Goal: Communication & Community: Answer question/provide support

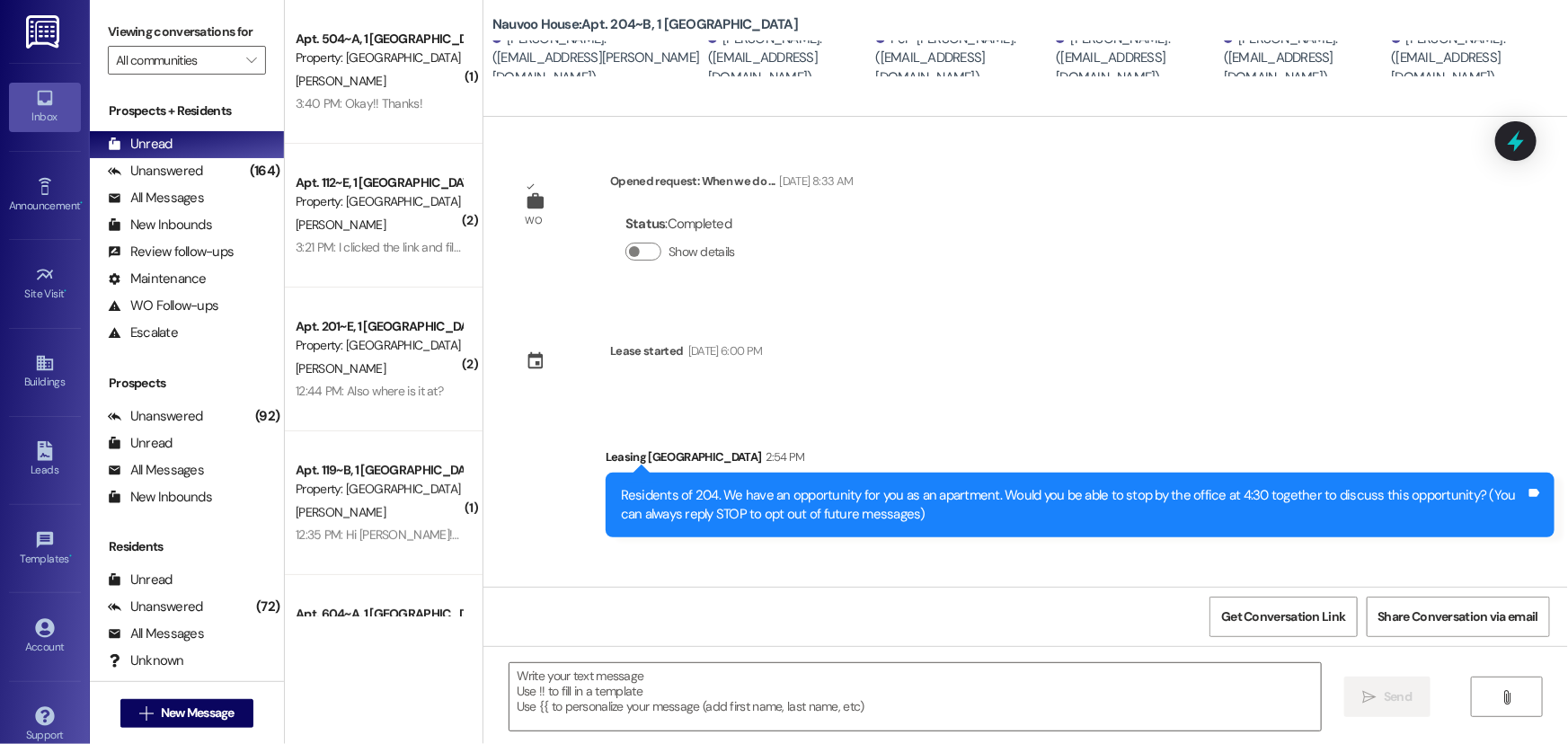
scroll to position [673, 0]
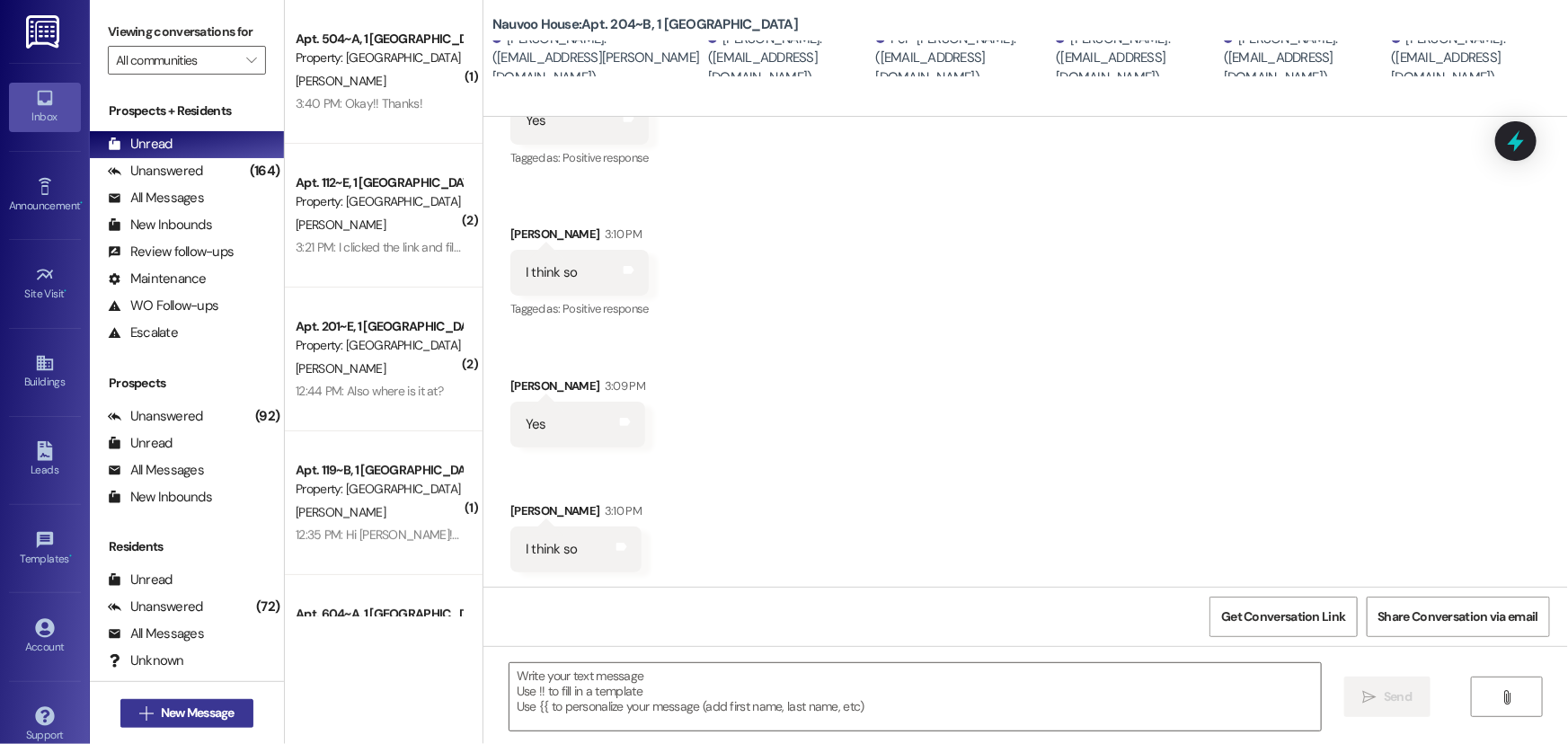
click at [230, 715] on span "New Message" at bounding box center [197, 712] width 80 height 19
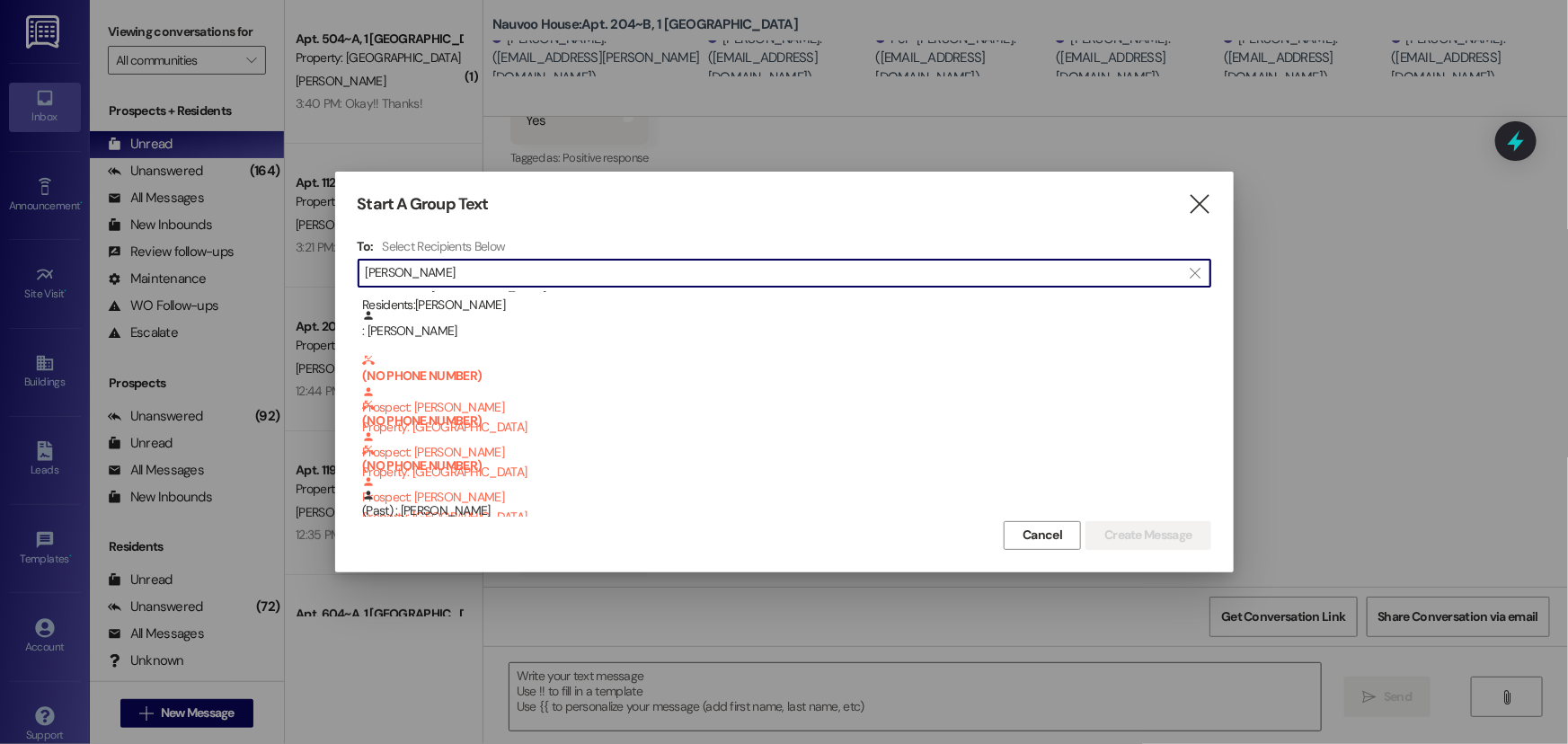
scroll to position [45, 0]
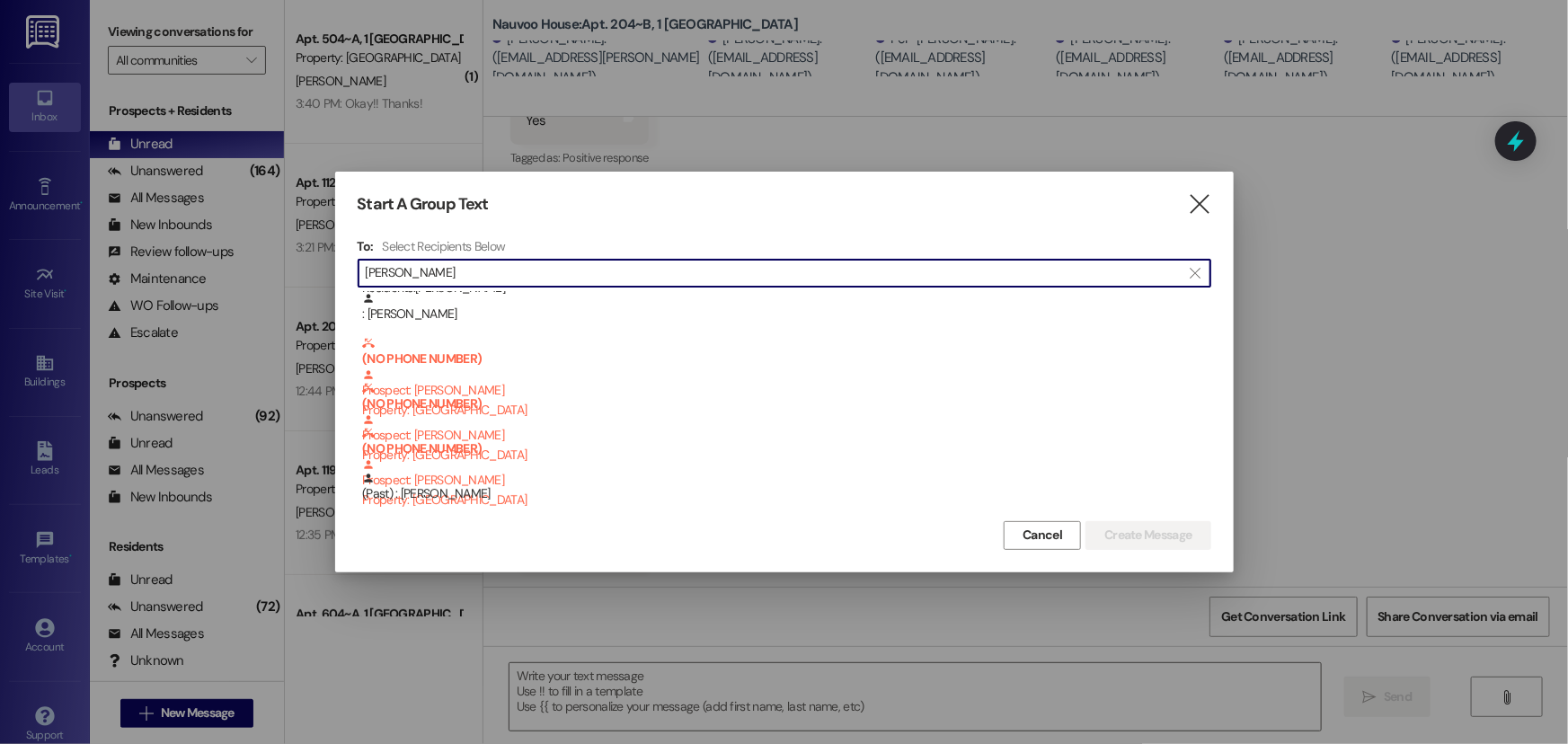
type input "[PERSON_NAME]"
drag, startPoint x: 490, startPoint y: 271, endPoint x: 257, endPoint y: 268, distance: 233.0
click at [257, 268] on div "Start A Group Text  To: Select Recipients Below  [PERSON_NAME]  Unit: 511~F …" at bounding box center [784, 372] width 1568 height 744
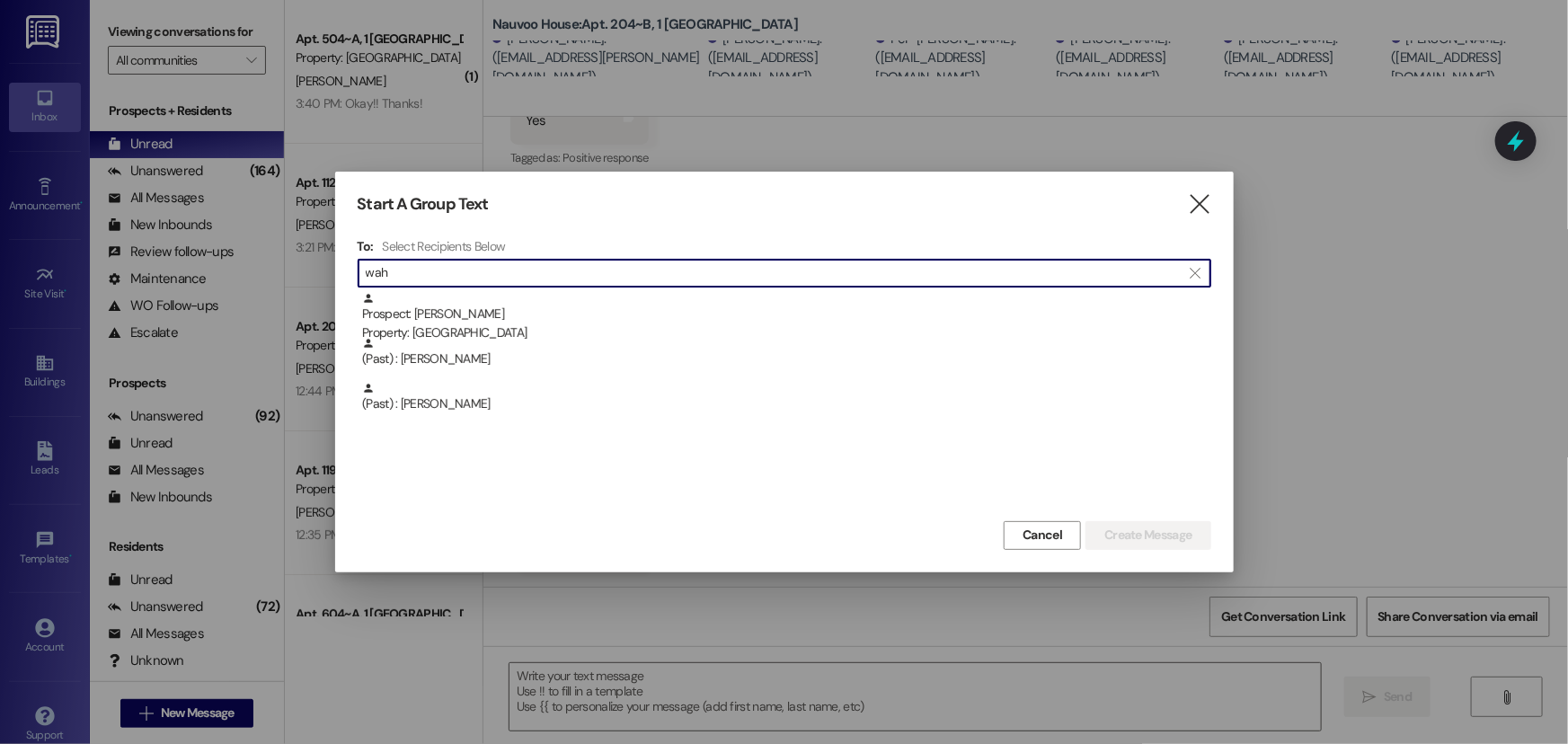
scroll to position [0, 0]
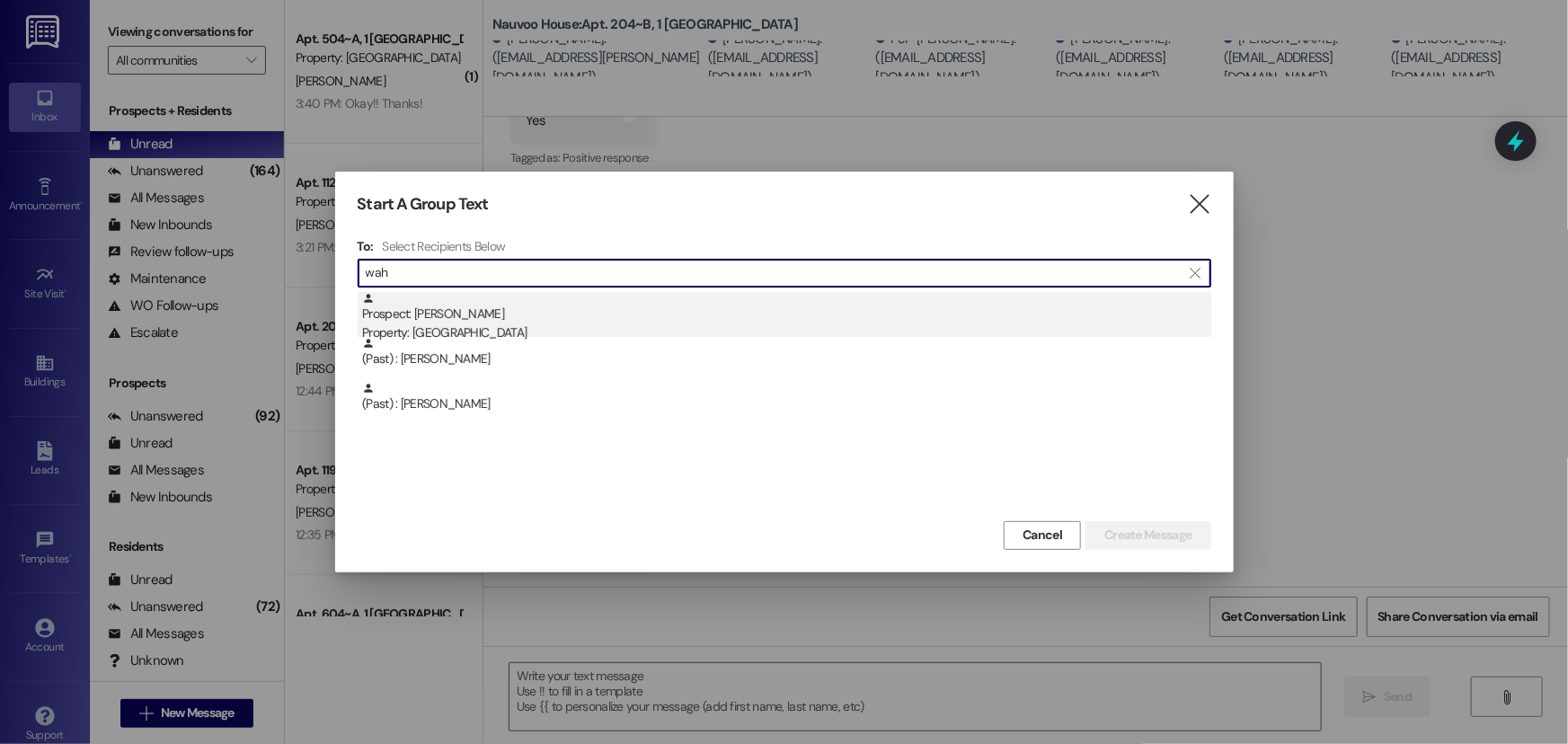
type input "wah"
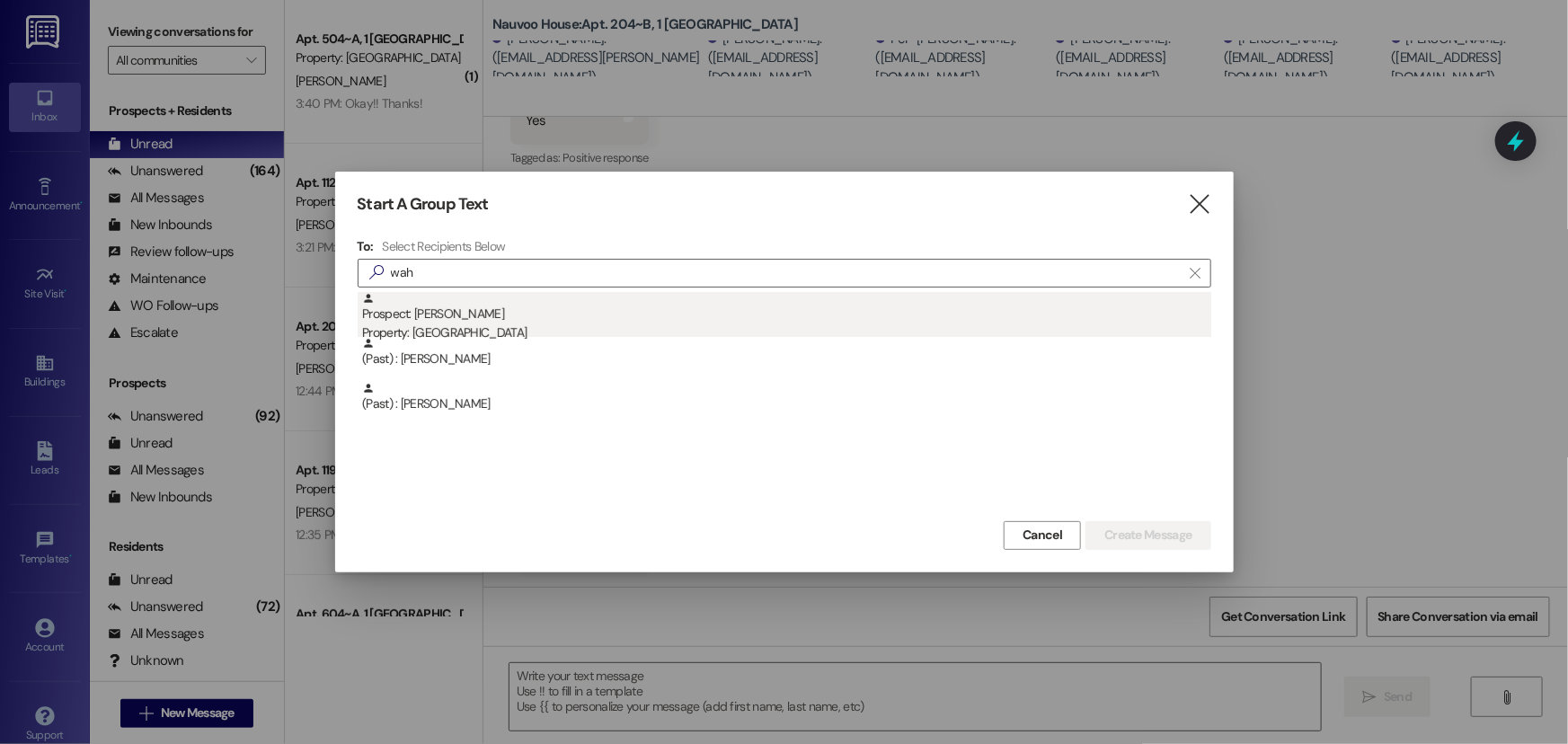
click at [445, 323] on div "Property: [GEOGRAPHIC_DATA]" at bounding box center [786, 332] width 849 height 19
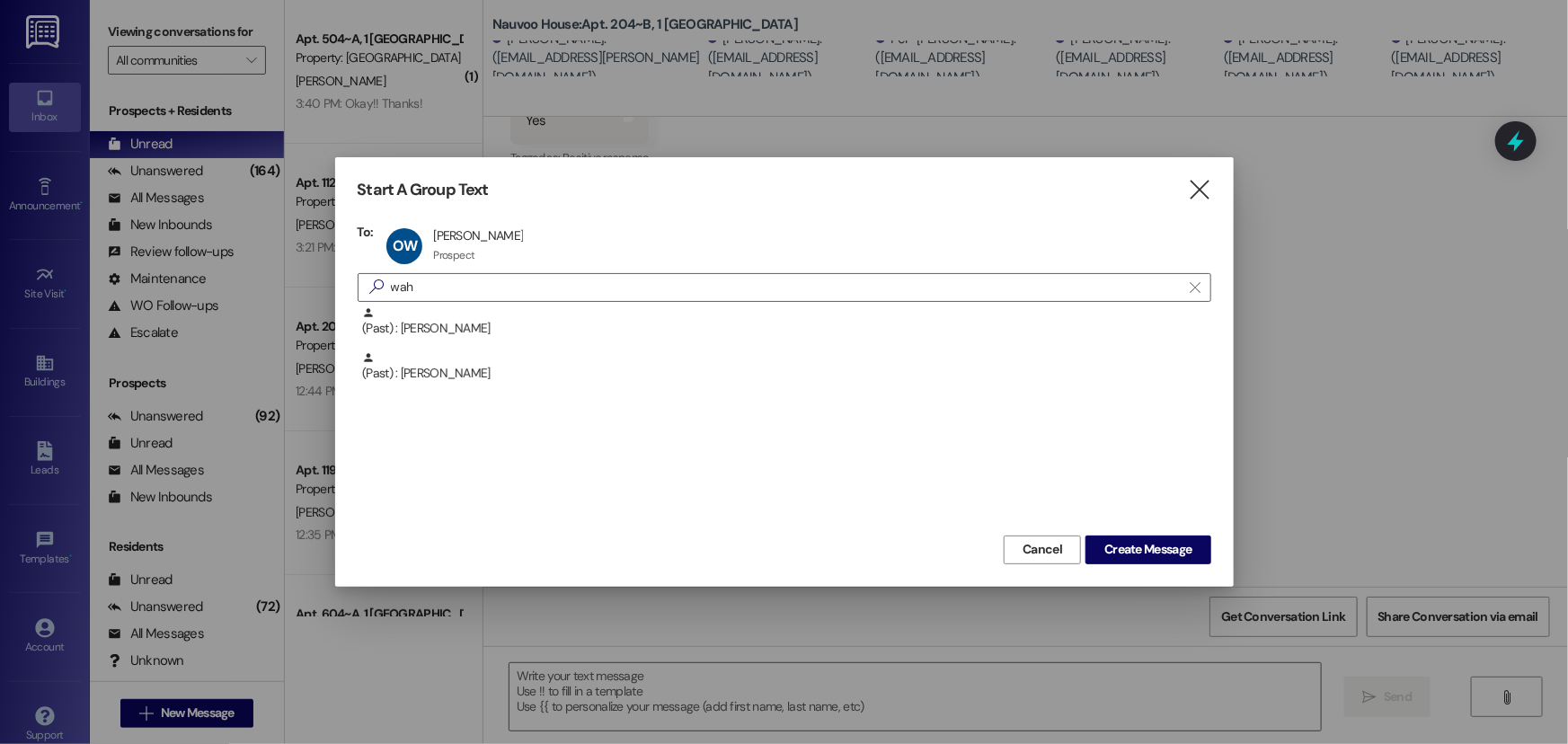
click at [1143, 564] on div "Start A Group Text  To: OW [PERSON_NAME] [PERSON_NAME] Prospect Prospect click…" at bounding box center [784, 371] width 898 height 428
click at [1143, 551] on span "Create Message" at bounding box center [1147, 549] width 87 height 19
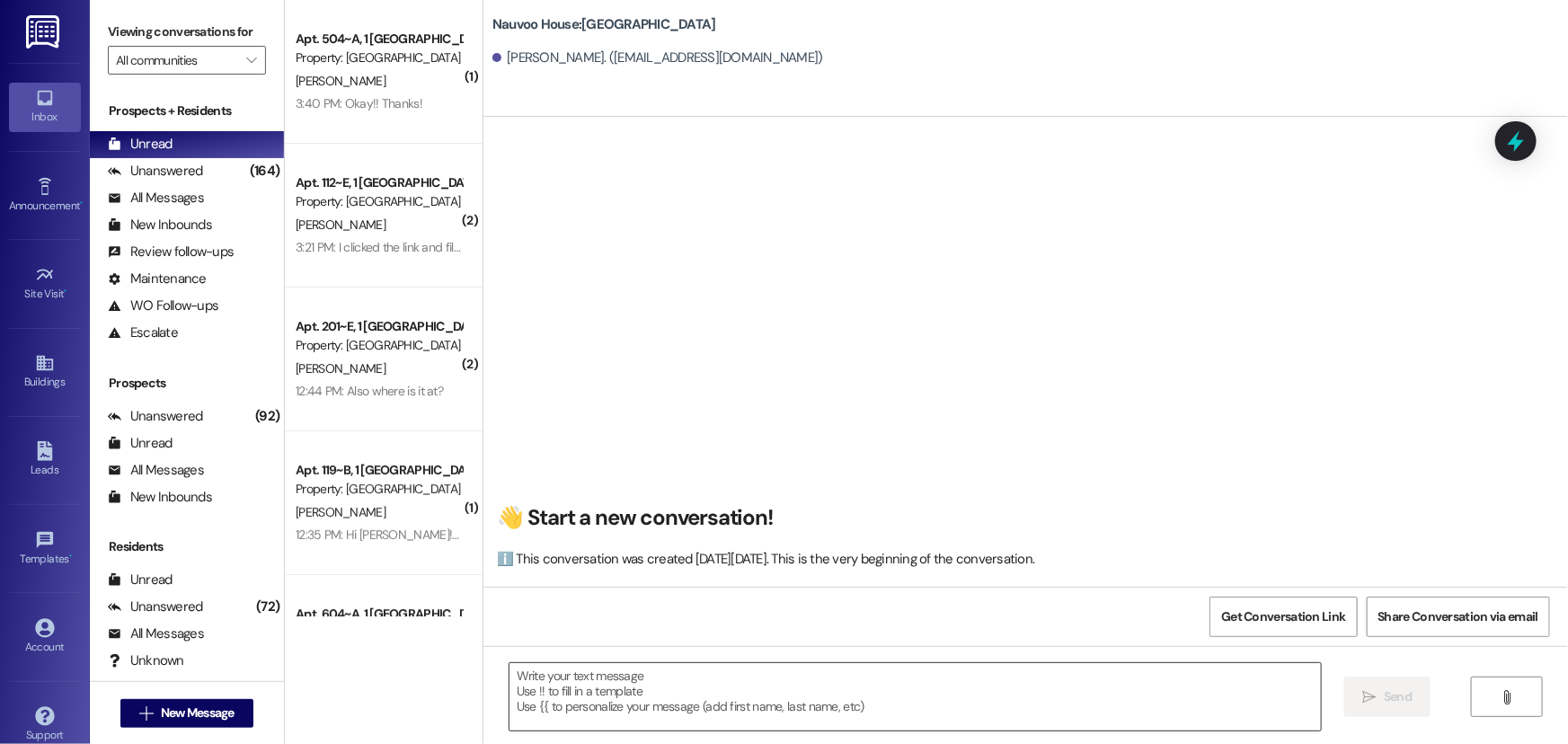
click at [699, 703] on textarea at bounding box center [915, 696] width 811 height 68
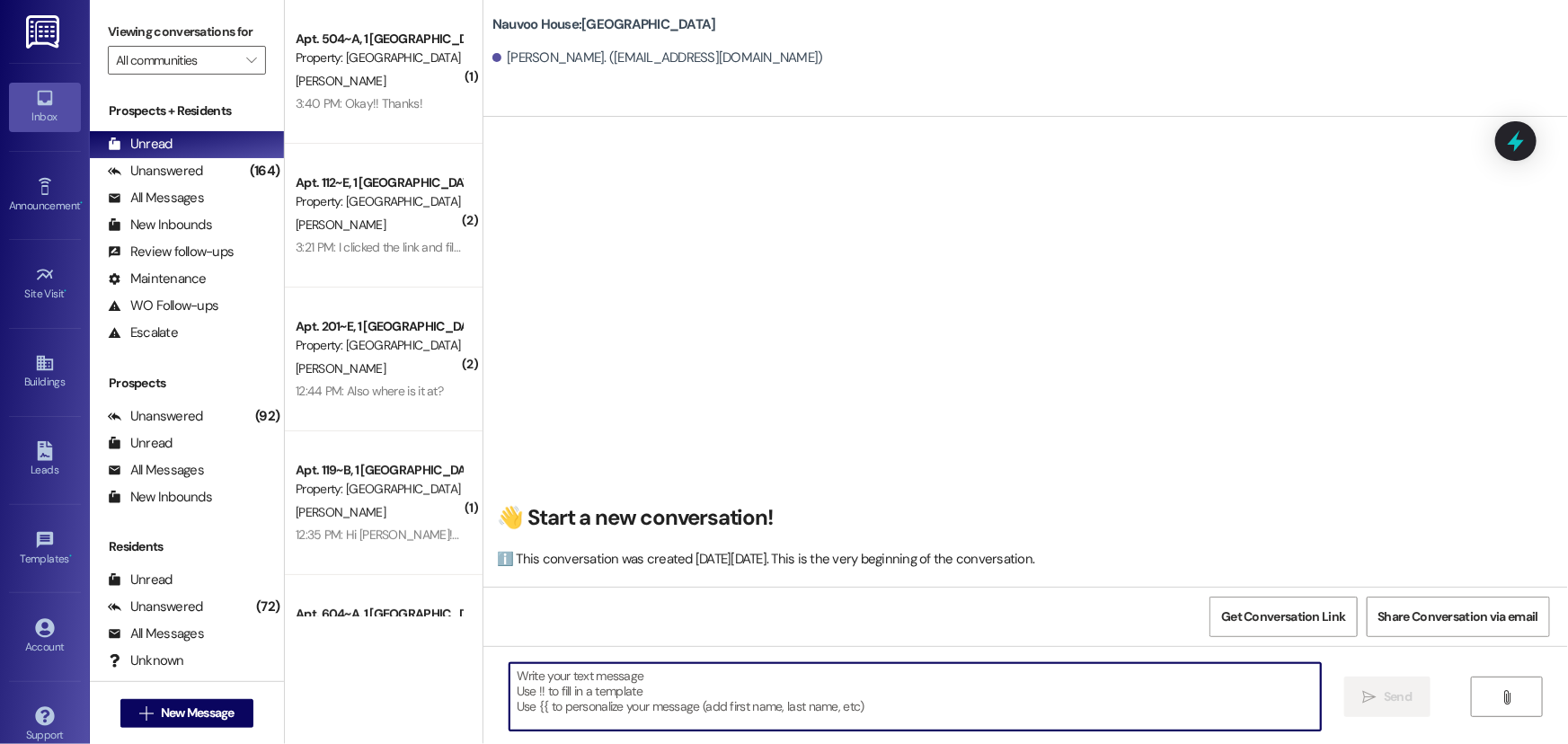
paste textarea "wah24007"
type textarea "wah24007"
drag, startPoint x: 580, startPoint y: 682, endPoint x: 478, endPoint y: 673, distance: 102.4
click at [483, 673] on div "wah24007  Send " at bounding box center [1026, 713] width 1085 height 134
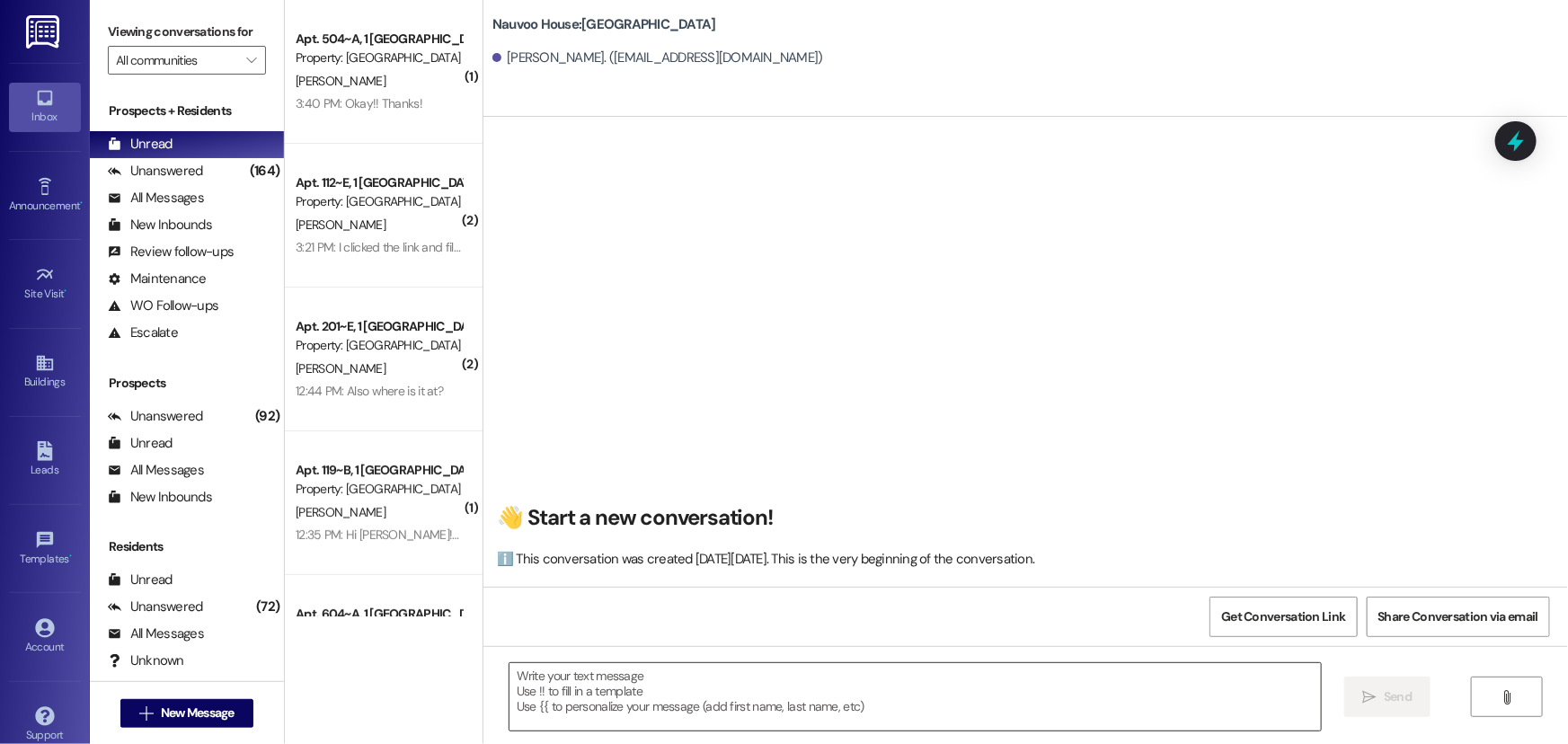
click at [582, 692] on textarea at bounding box center [915, 696] width 811 height 68
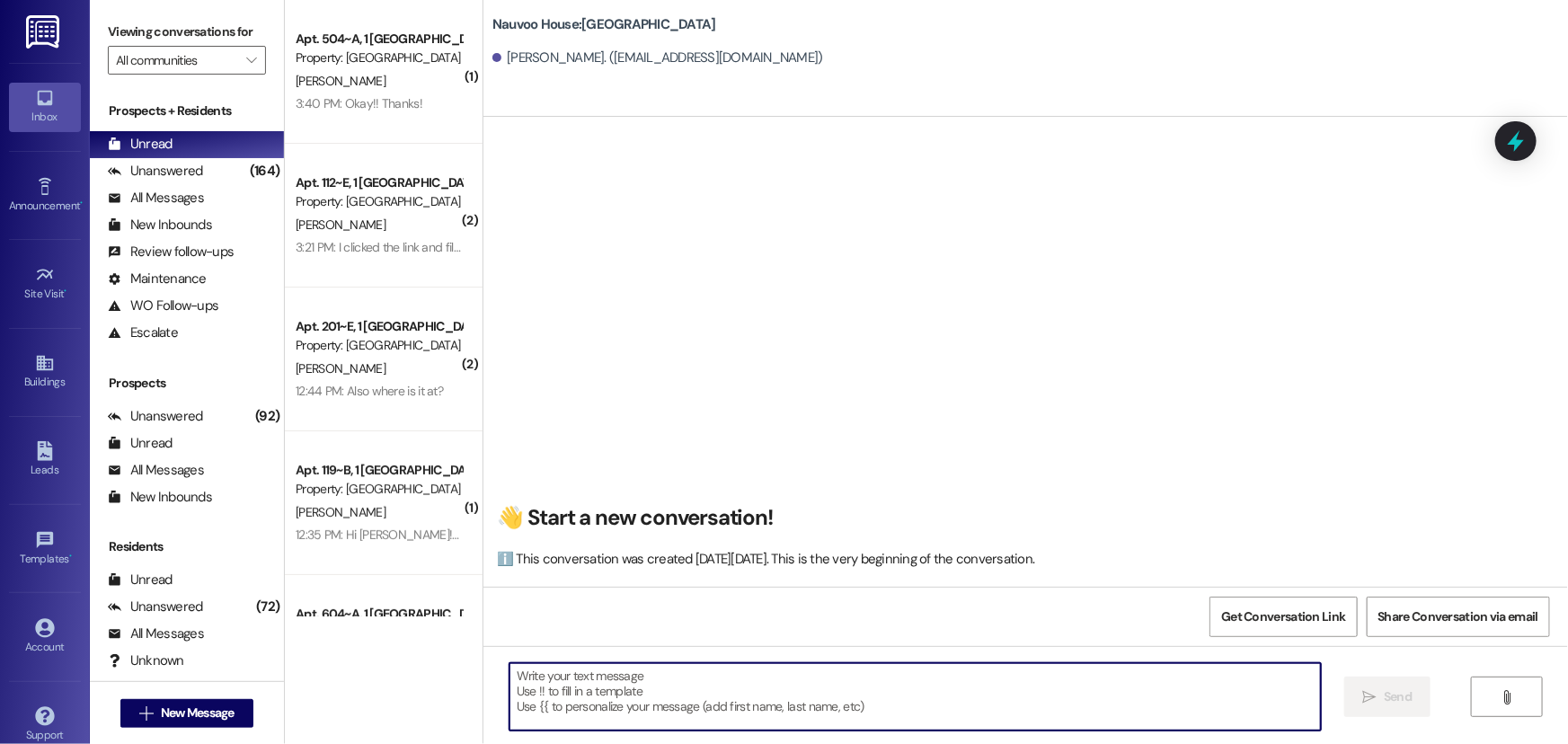
paste textarea "we’ve sent your renewal lease for Winter semester. Parking is full for Fall and…"
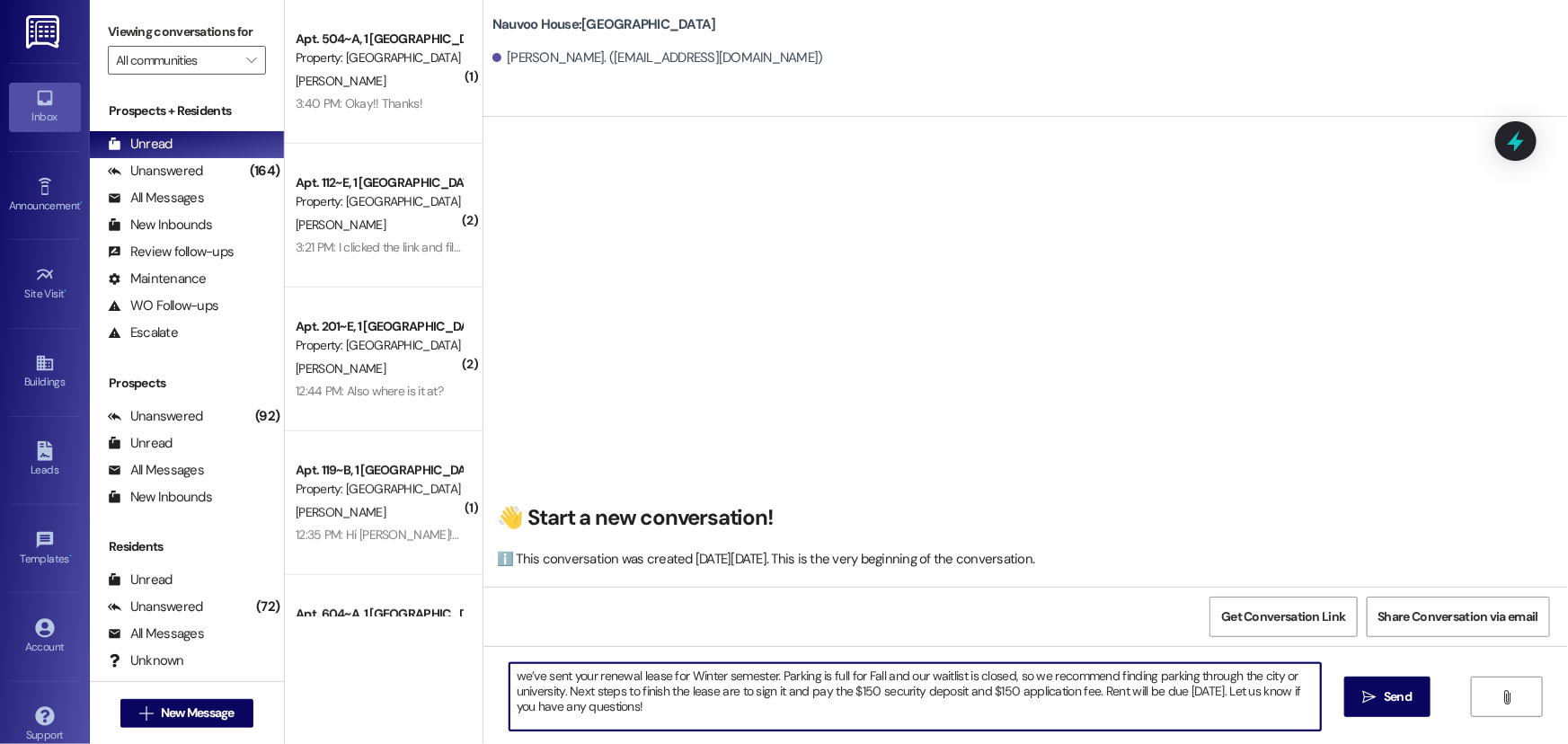
click at [510, 682] on textarea "we’ve sent your renewal lease for Winter semester. Parking is full for Fall and…" at bounding box center [915, 696] width 811 height 68
click at [531, 677] on textarea "Heythere! we’ve sent your renewal lease for Winter semester. Parking is full fo…" at bounding box center [915, 696] width 811 height 68
drag, startPoint x: 728, startPoint y: 710, endPoint x: 490, endPoint y: 670, distance: 241.3
click at [499, 670] on div "Hey there! we’ve sent your renewal lease for Winter semester. Parking is full f…" at bounding box center [905, 696] width 813 height 70
type textarea "Hey there! we’ve sent your renewal lease for Winter semester. Parking is full f…"
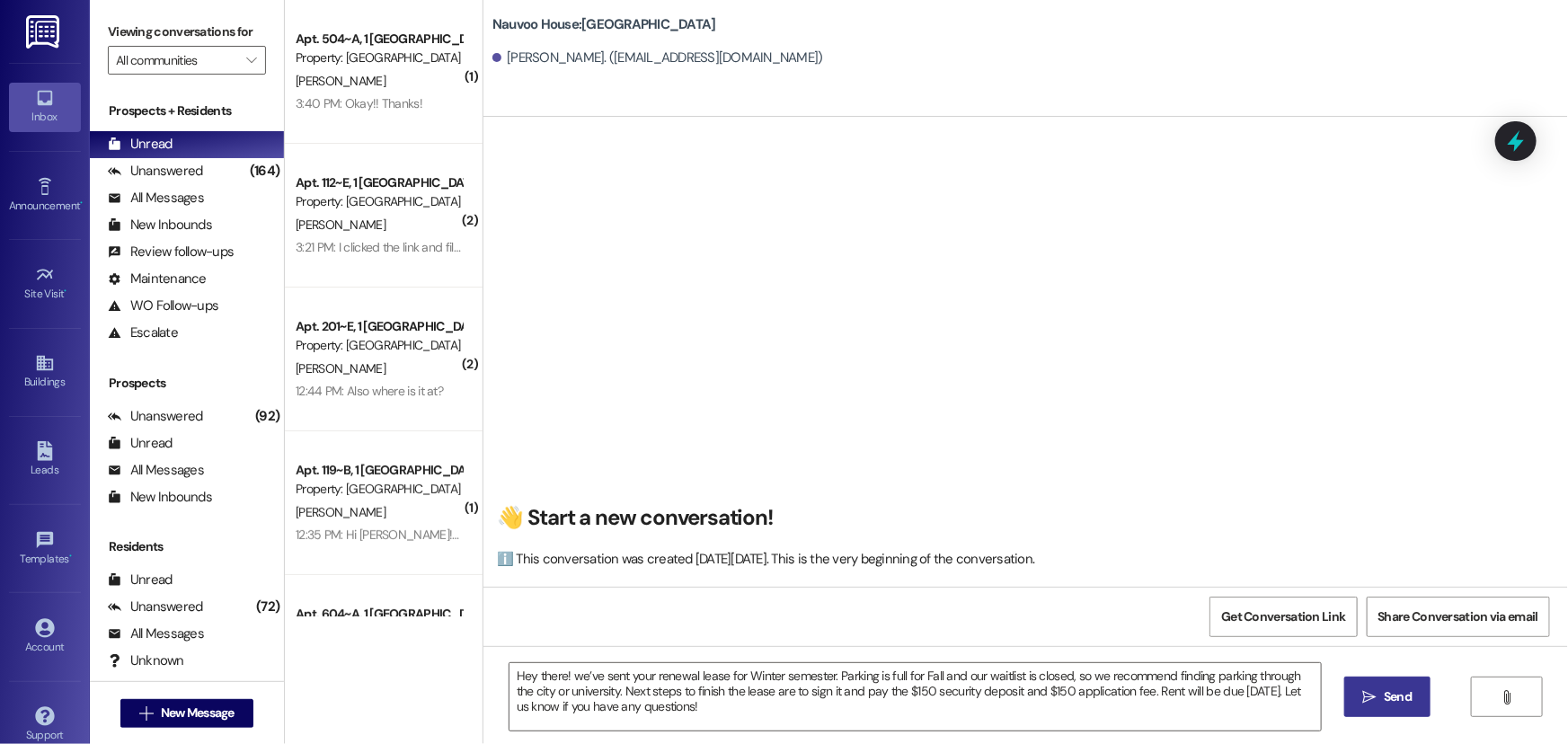
click at [1418, 710] on button " Send" at bounding box center [1388, 696] width 87 height 40
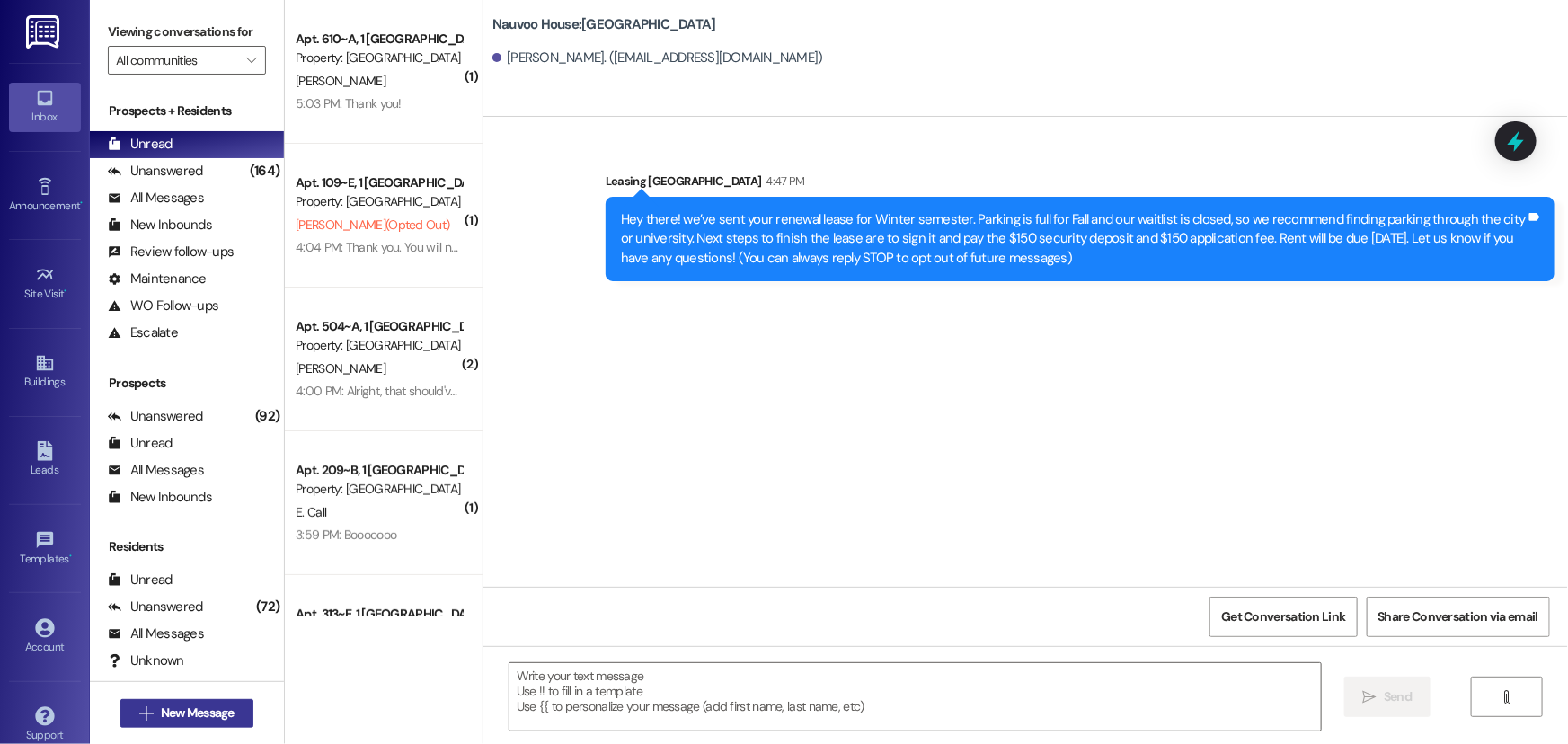
click at [203, 713] on span "New Message" at bounding box center [197, 712] width 74 height 19
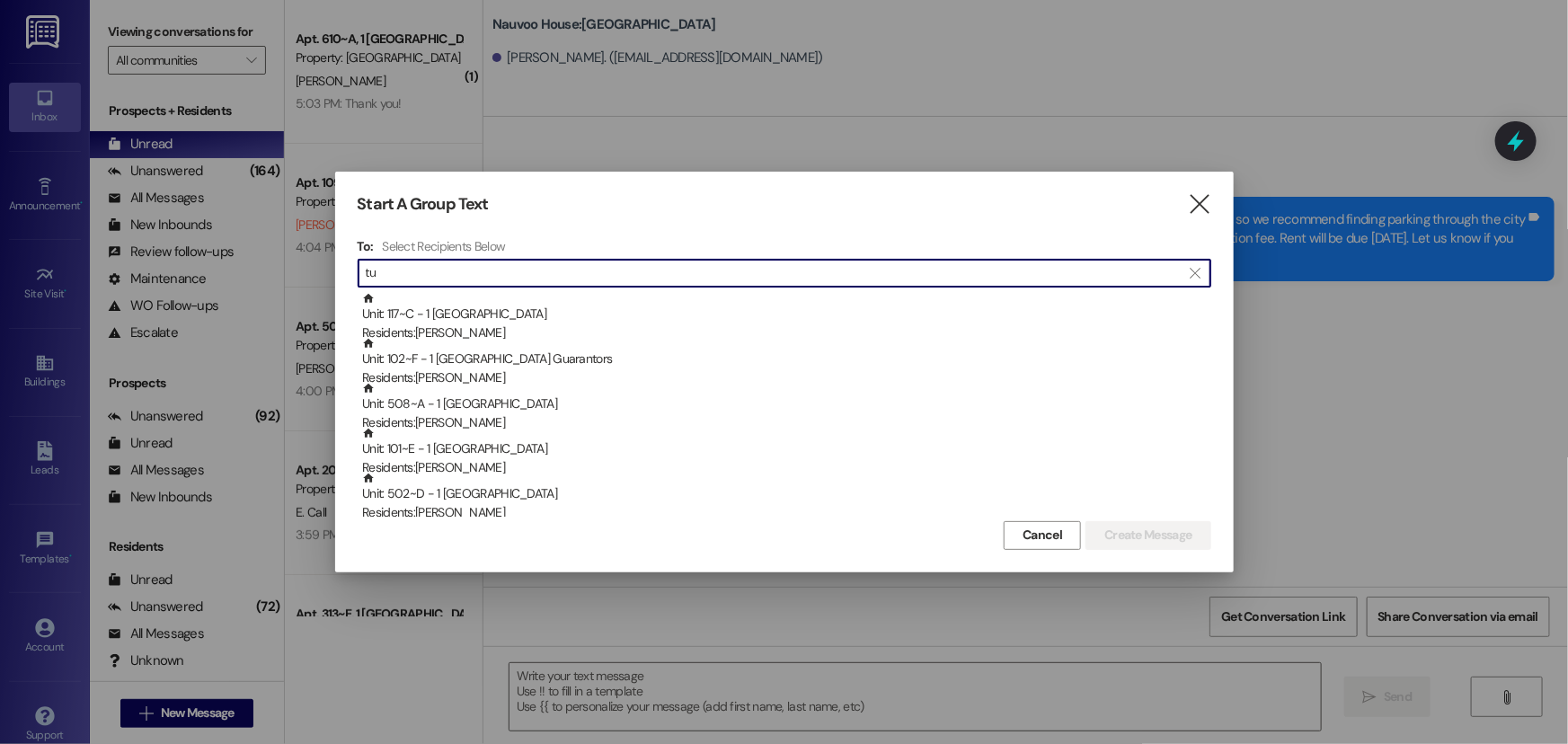
type input "t"
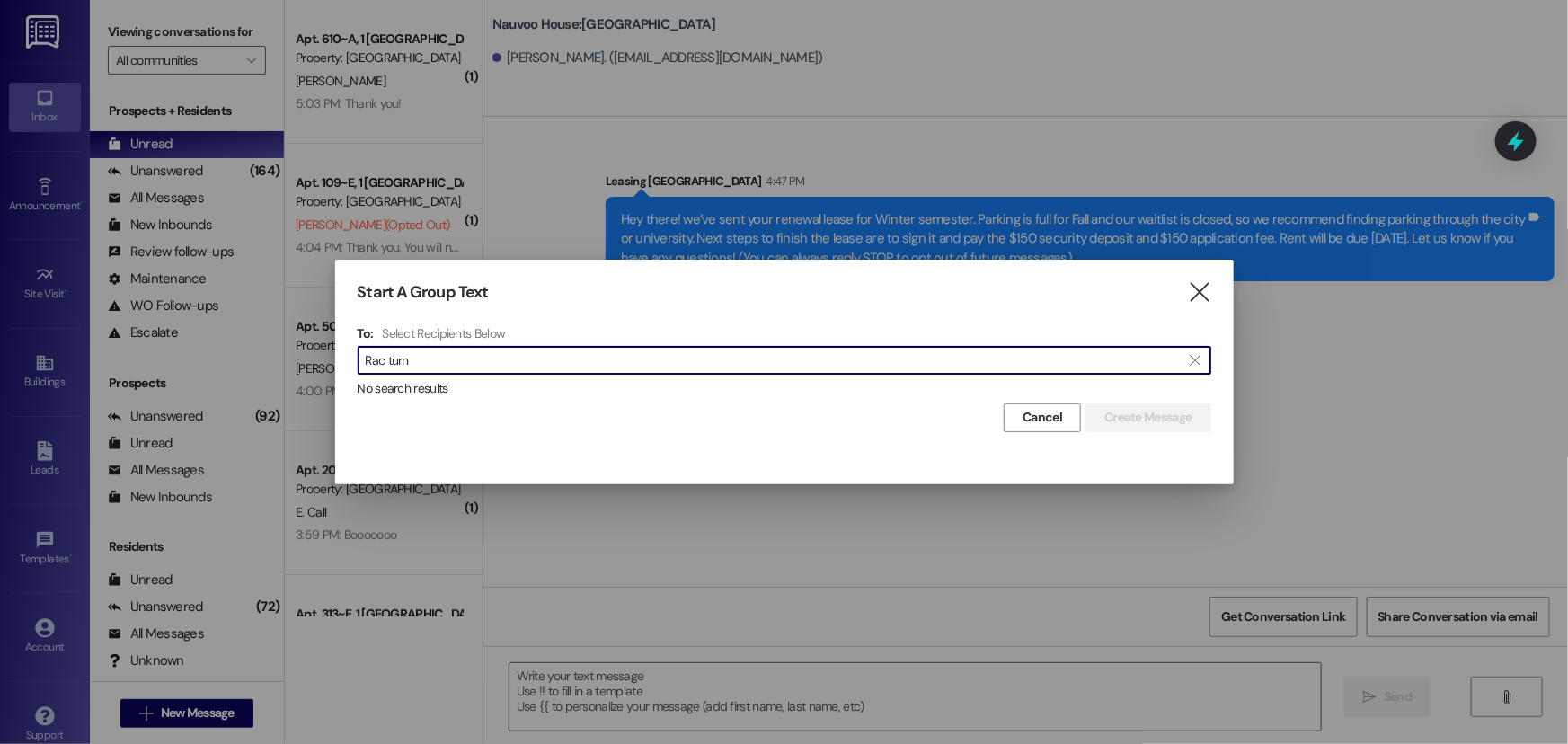
type input "Rac turn"
click at [1211, 301] on div "Start A Group Text  To: Select Recipients Below  Rac turn  No search results…" at bounding box center [784, 357] width 898 height 195
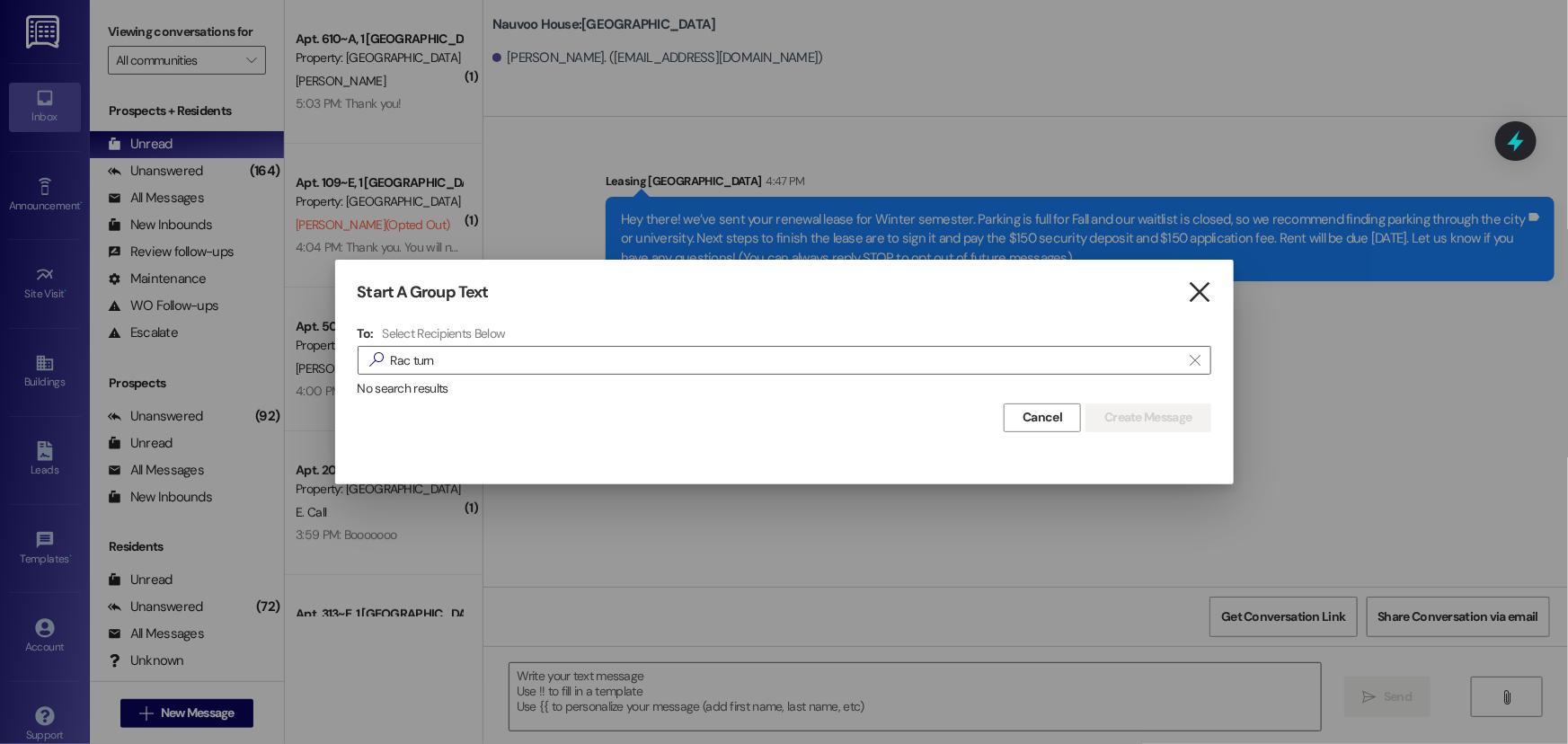
click at [1197, 293] on icon "" at bounding box center [1198, 292] width 25 height 19
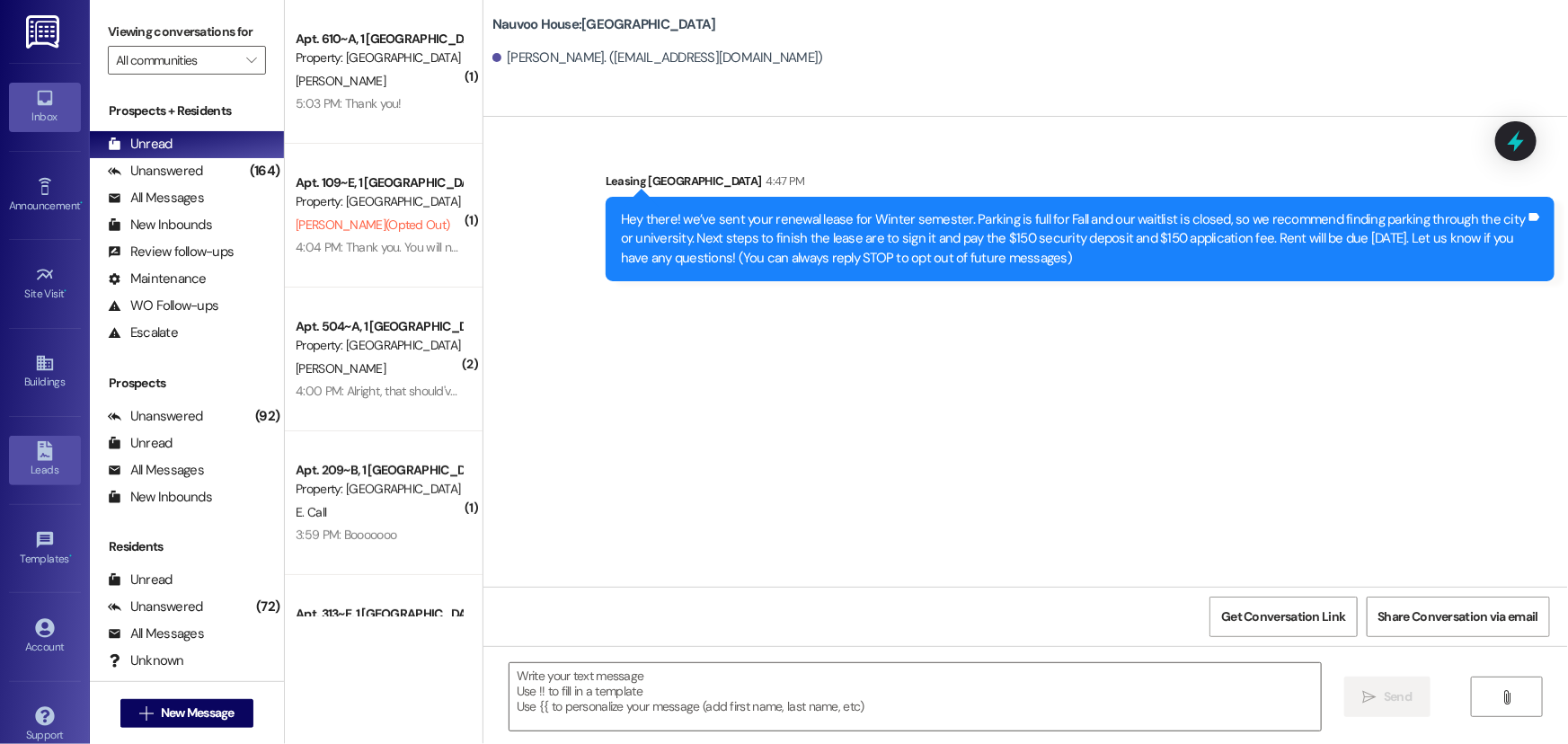
drag, startPoint x: 48, startPoint y: 467, endPoint x: 55, endPoint y: 457, distance: 12.2
click at [48, 465] on div "Leads" at bounding box center [45, 470] width 90 height 18
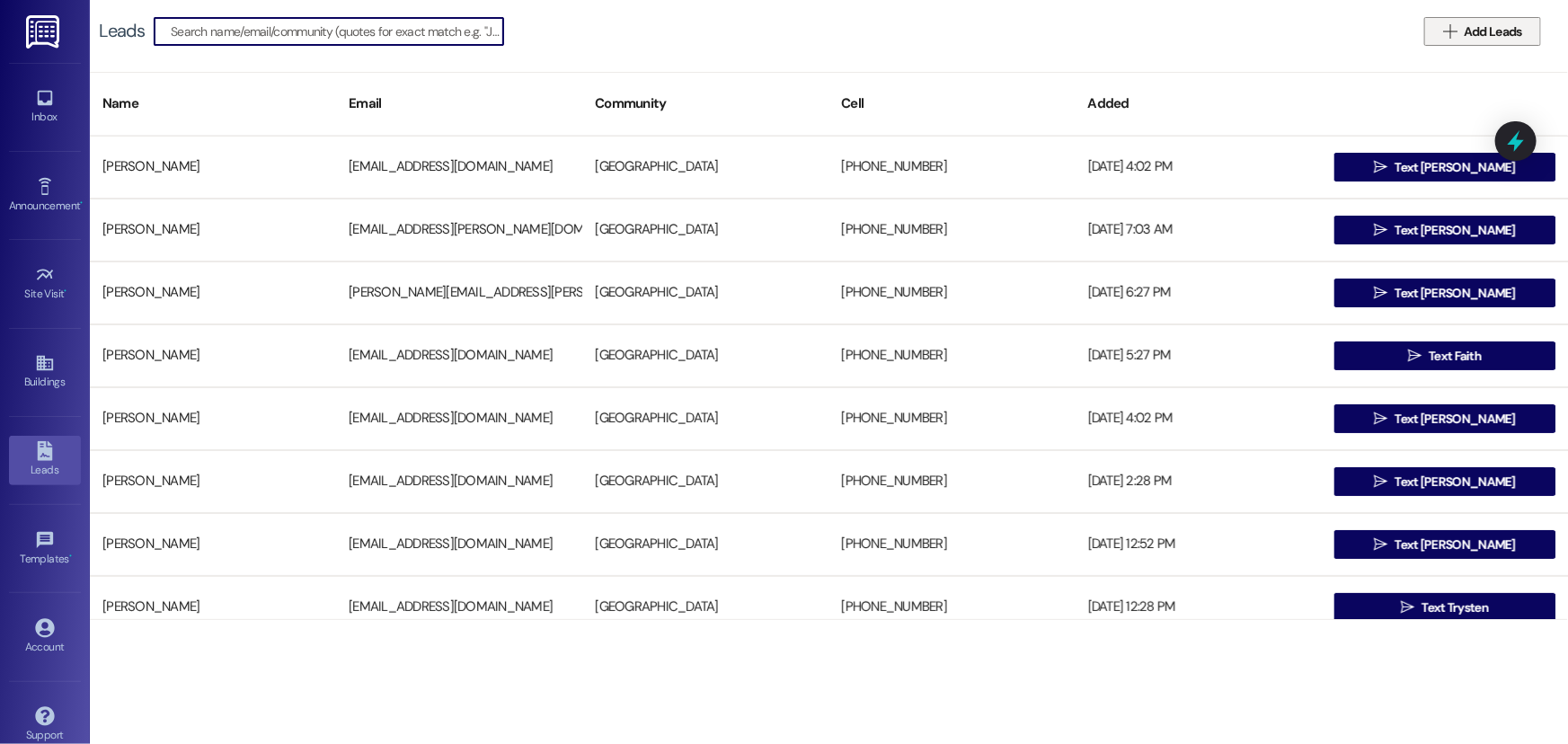
click at [1478, 29] on span "Add Leads" at bounding box center [1493, 31] width 59 height 19
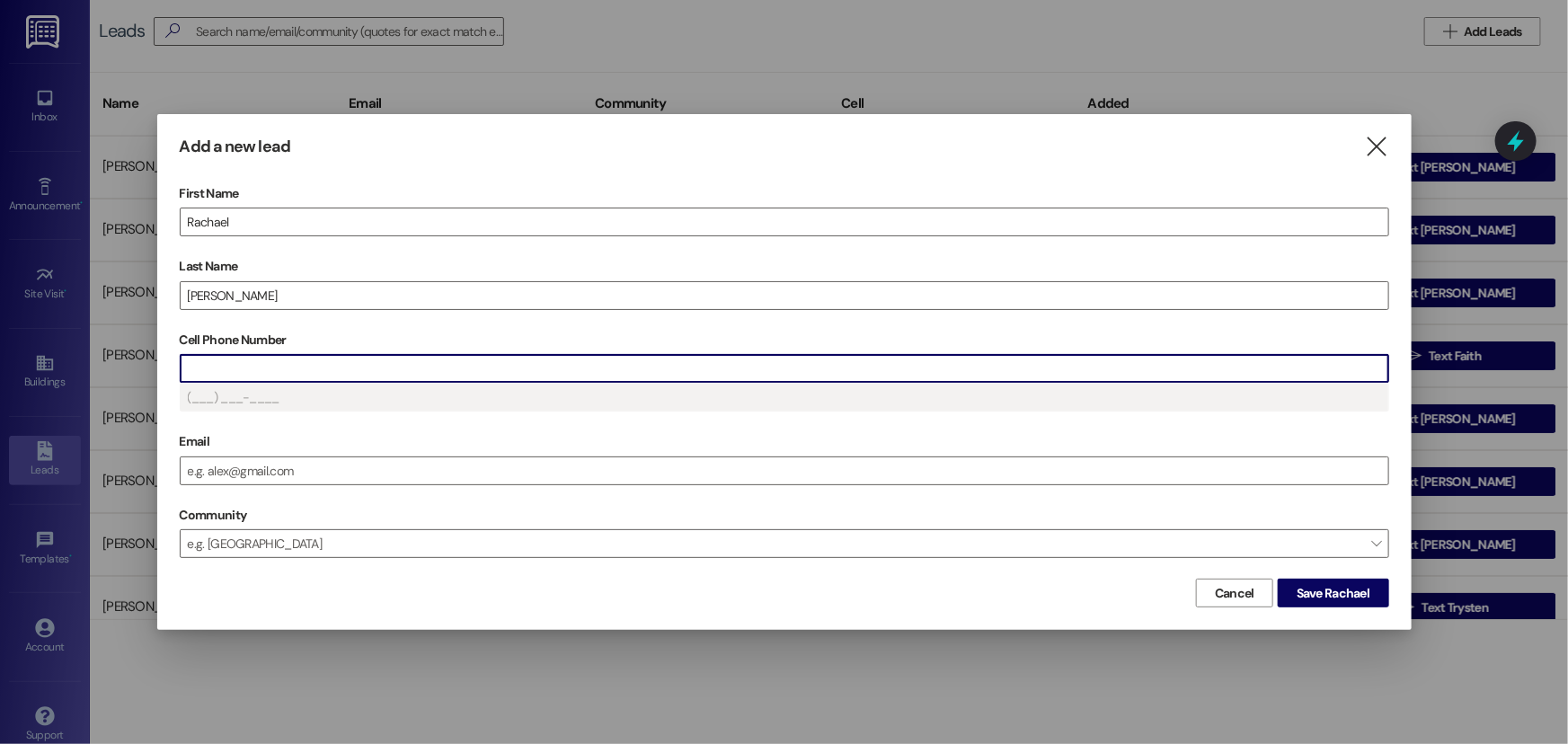
click at [783, 372] on input "Cell Phone Number" at bounding box center [784, 368] width 1208 height 26
click at [546, 367] on input "Cell Phone Number" at bounding box center [784, 368] width 1208 height 26
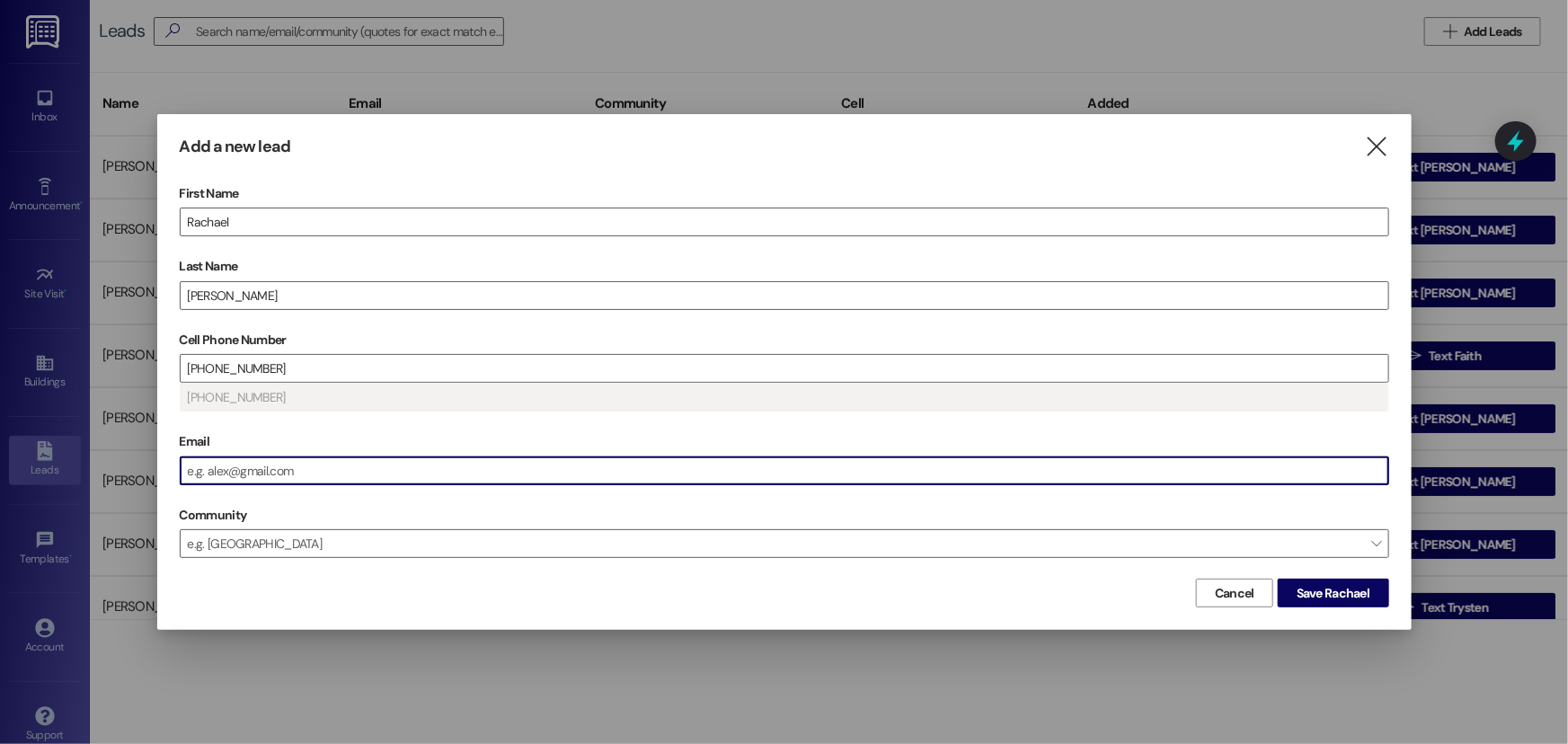
click at [495, 467] on input "Email" at bounding box center [784, 470] width 1208 height 26
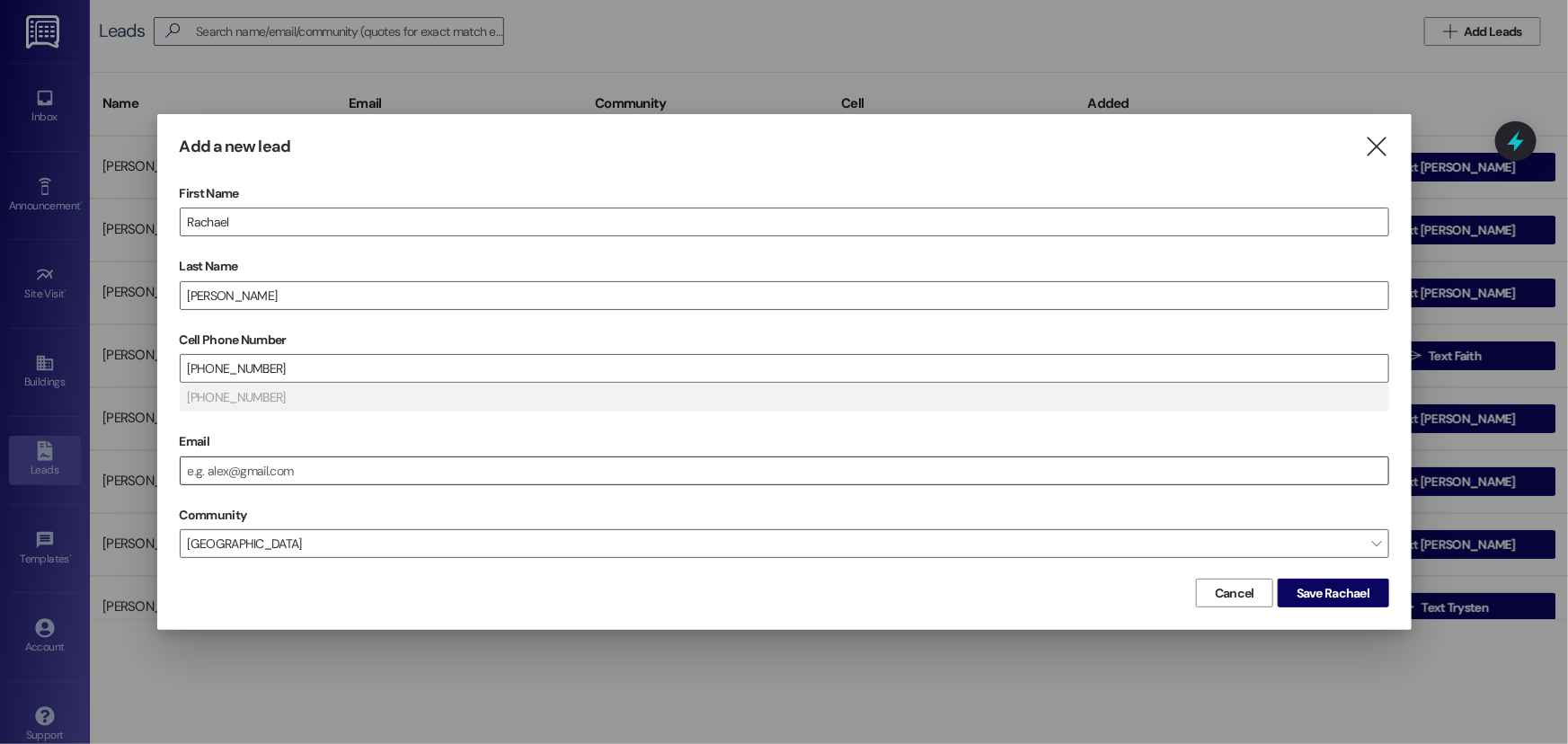
click at [324, 472] on input "Email" at bounding box center [784, 470] width 1208 height 26
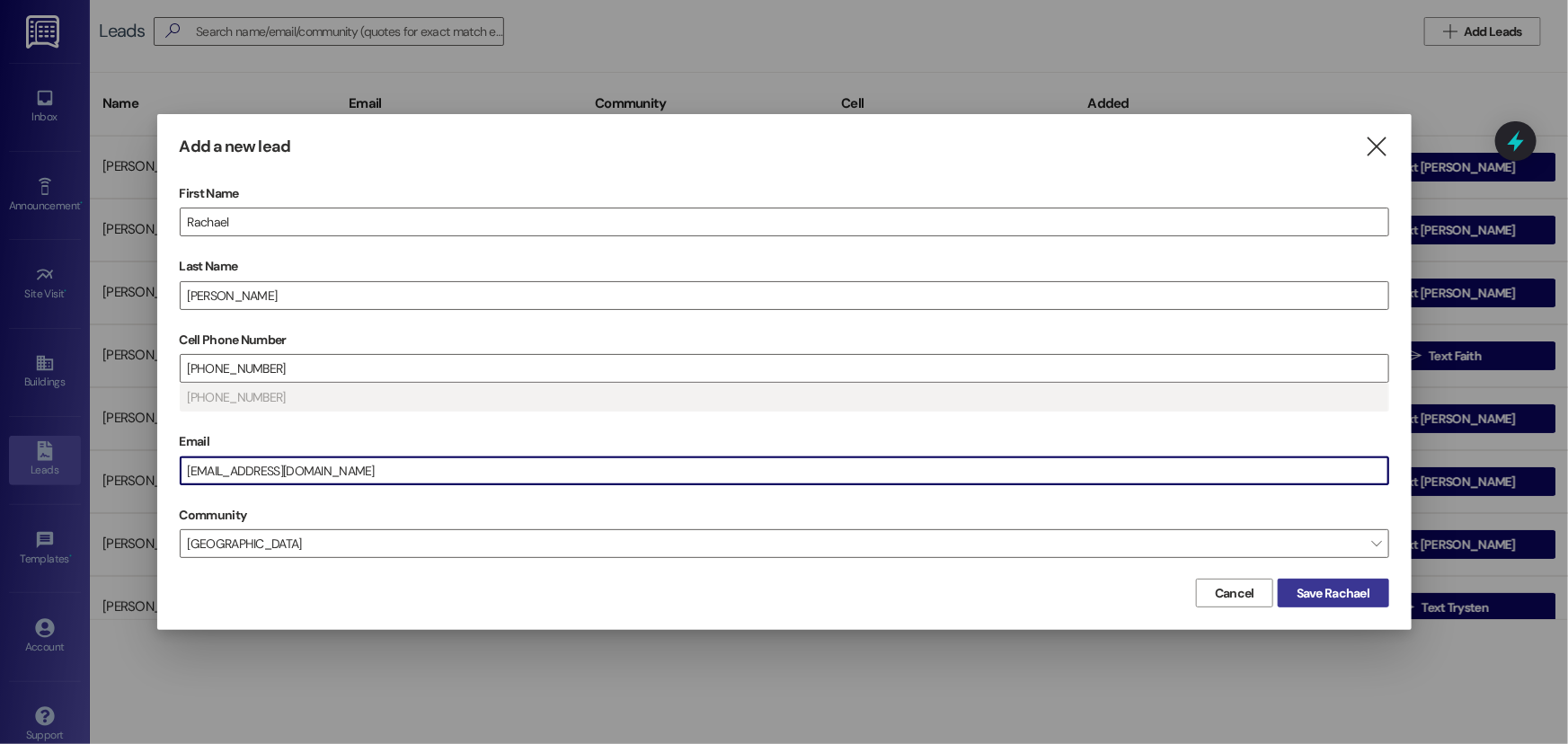
click at [1336, 595] on span "Save Rachael" at bounding box center [1333, 593] width 74 height 19
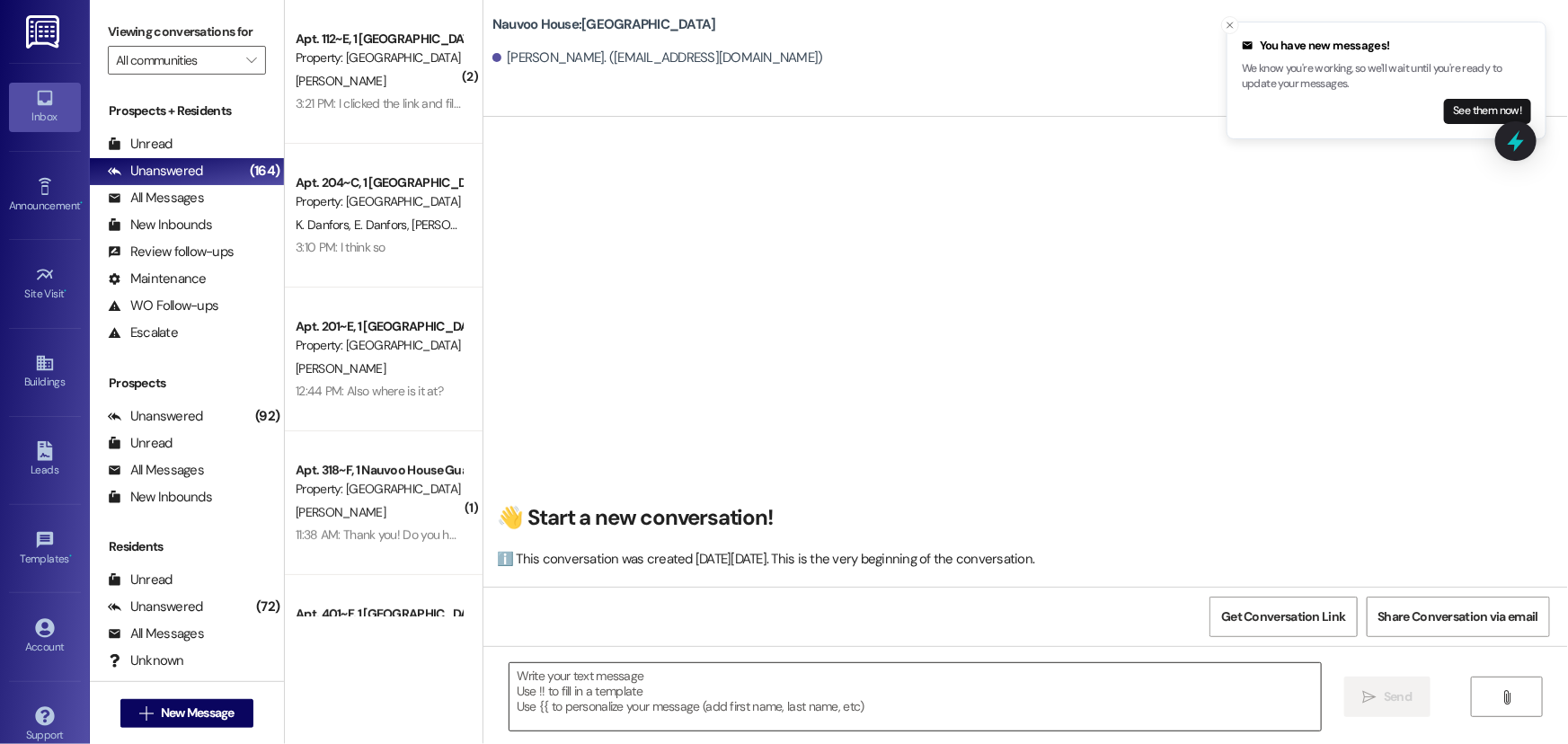
click at [767, 682] on textarea at bounding box center [915, 696] width 811 height 68
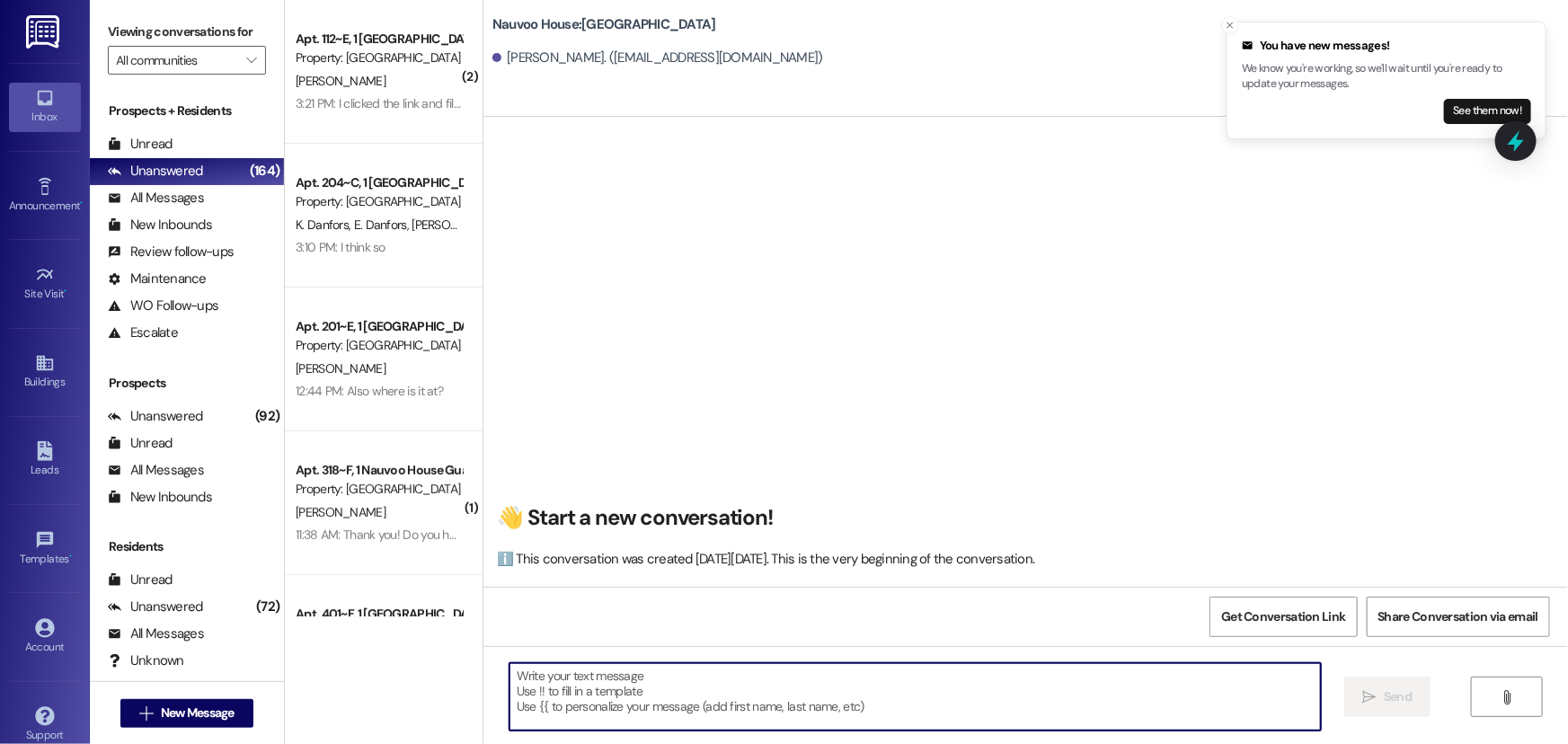
paste textarea "Hey there! we’ve sent your renewal lease for Winter semester. Parking is full f…"
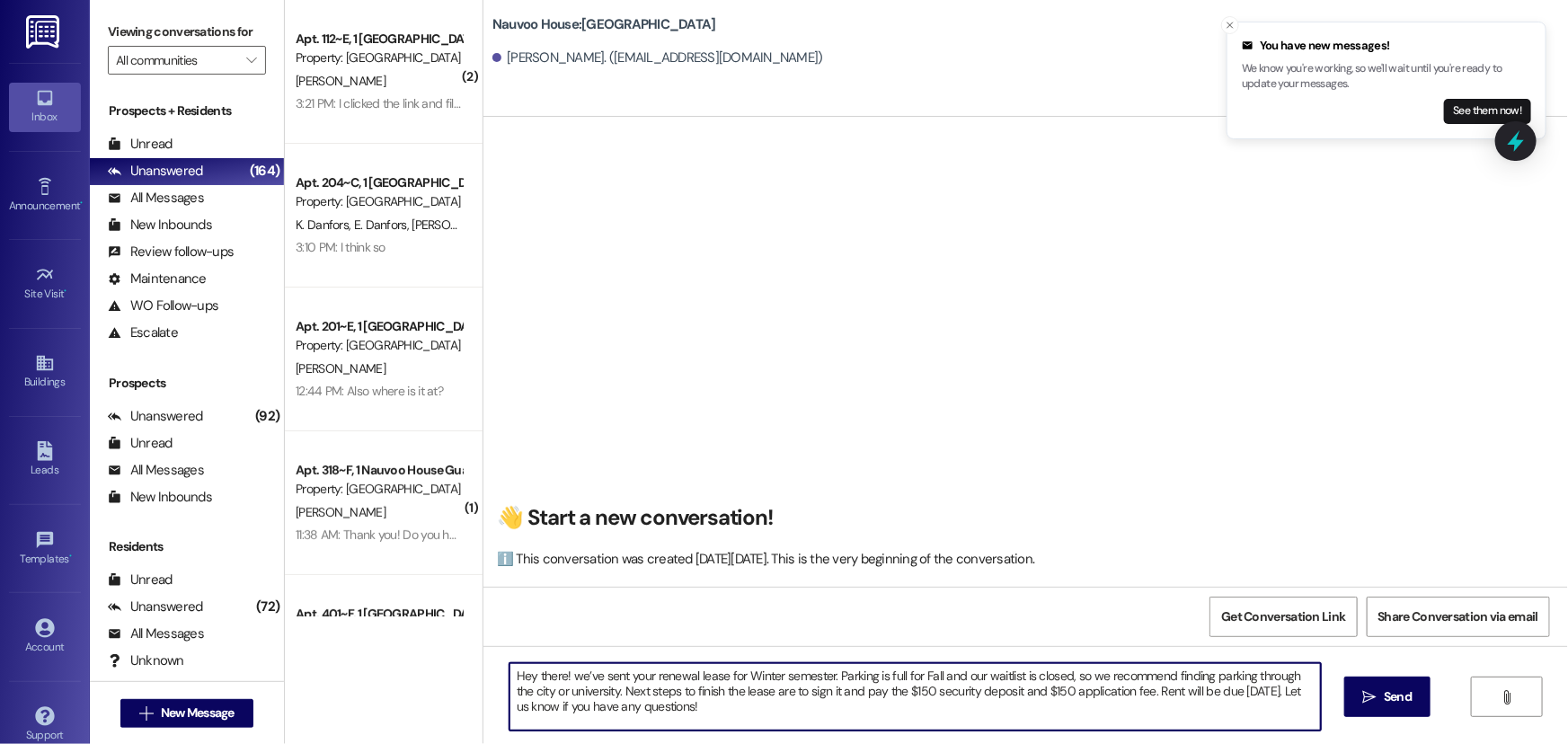
click at [930, 675] on textarea "Hey there! we’ve sent your renewal lease for Winter semester. Parking is full f…" at bounding box center [915, 696] width 811 height 68
click at [773, 677] on textarea "Hey there! we’ve sent your renewal lease for Winter semester. Parking is full f…" at bounding box center [915, 696] width 811 height 68
drag, startPoint x: 1141, startPoint y: 706, endPoint x: 430, endPoint y: 660, distance: 712.5
click at [430, 660] on div "( 2 ) Apt. 112~E, 1 [GEOGRAPHIC_DATA] Property: [GEOGRAPHIC_DATA] [PERSON_NAME]…" at bounding box center [926, 372] width 1283 height 744
type textarea "Hey there! we’ve sent your renewal lease for Winter /spring semester. Parking i…"
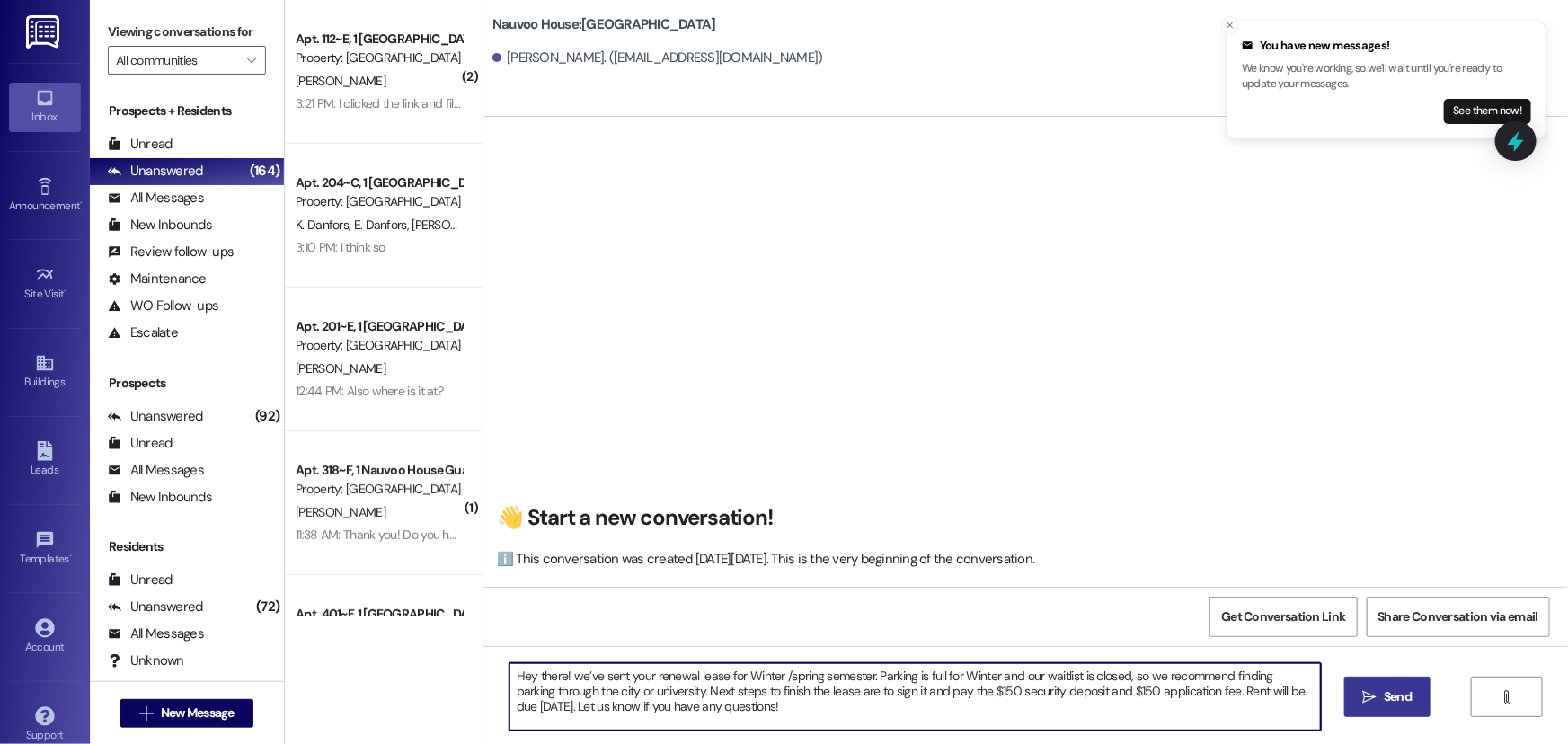
click at [1401, 701] on span "Send" at bounding box center [1397, 696] width 27 height 19
